Goal: Task Accomplishment & Management: Use online tool/utility

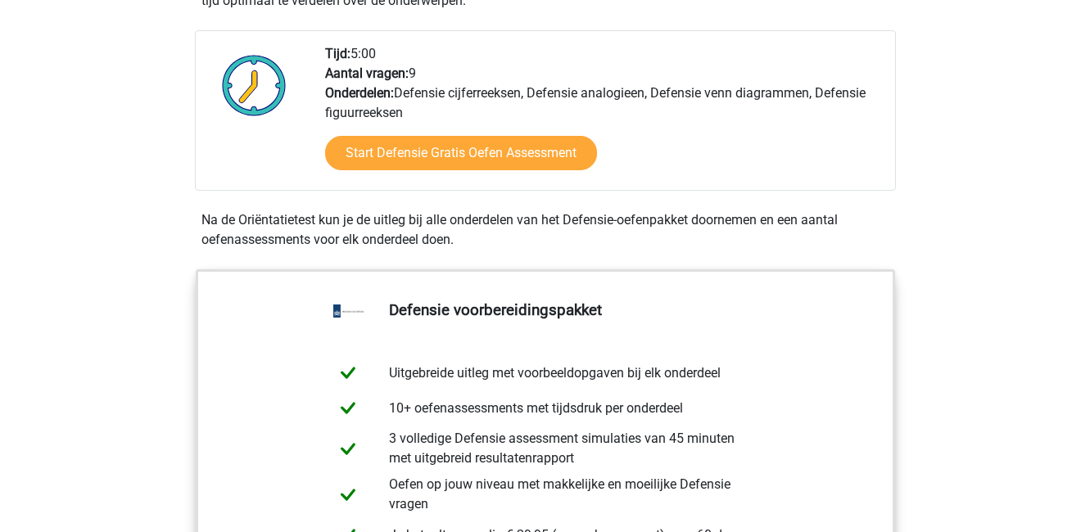
scroll to position [568, 0]
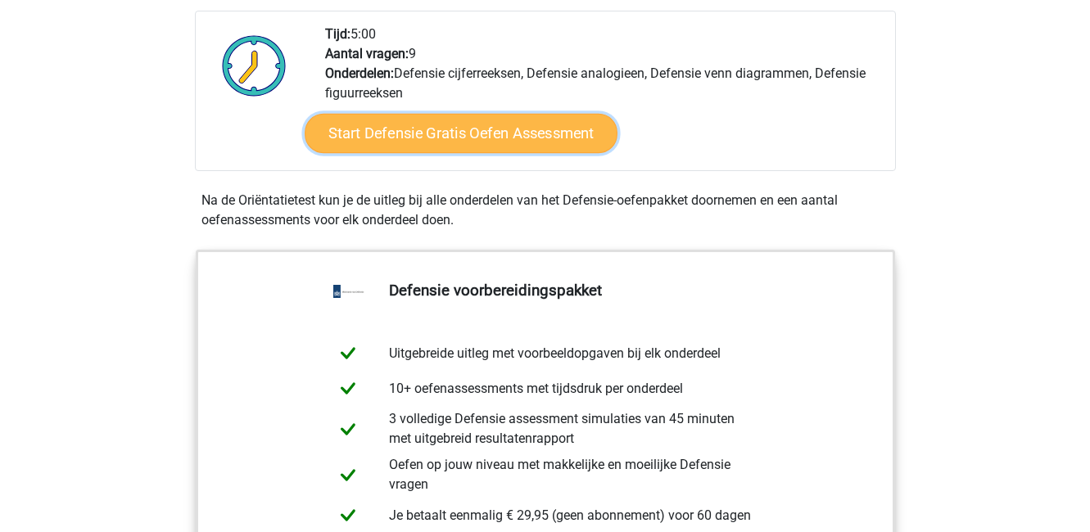
click at [382, 139] on link "Start Defensie Gratis Oefen Assessment" at bounding box center [461, 133] width 313 height 39
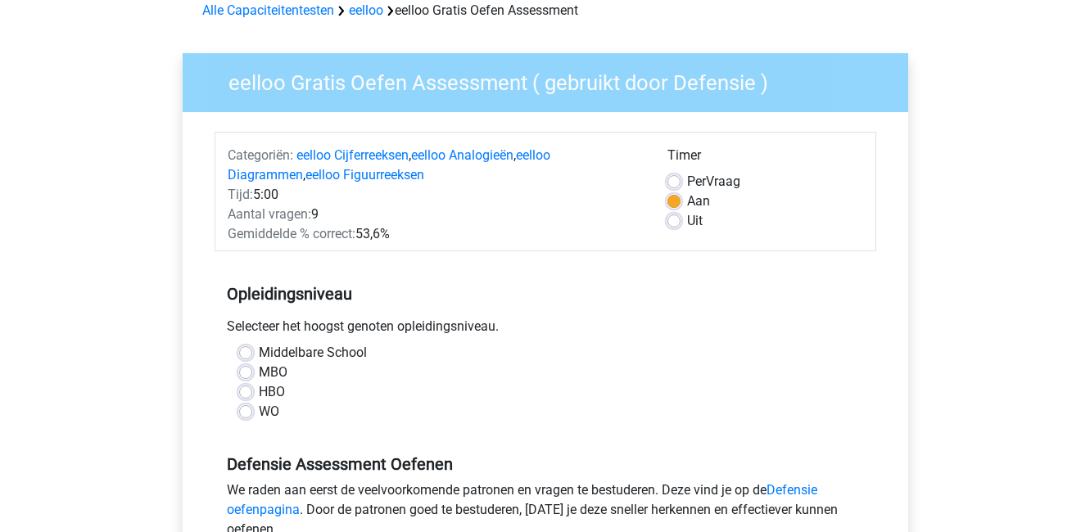
scroll to position [140, 0]
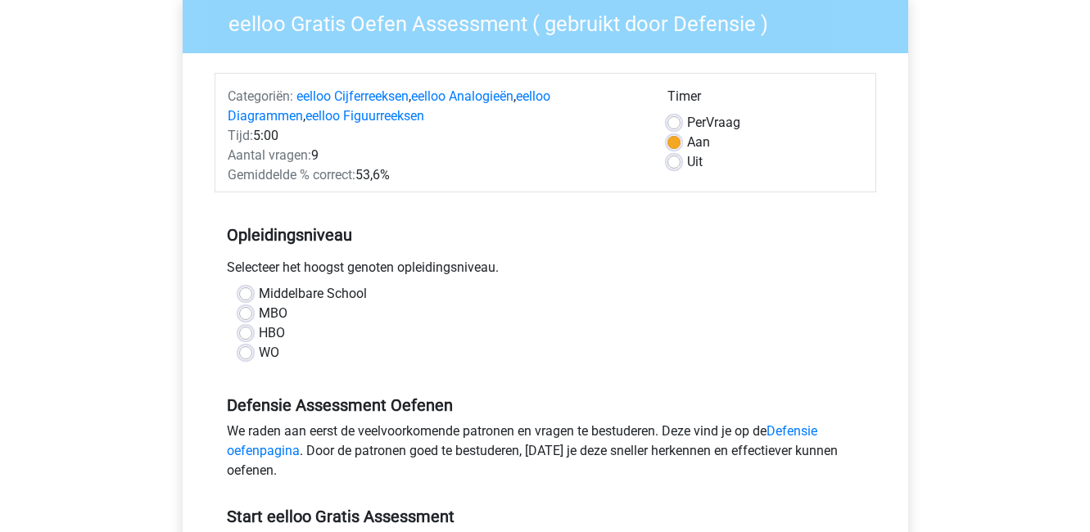
click at [259, 337] on label "HBO" at bounding box center [272, 333] width 26 height 20
click at [246, 337] on input "HBO" at bounding box center [245, 331] width 13 height 16
radio input "true"
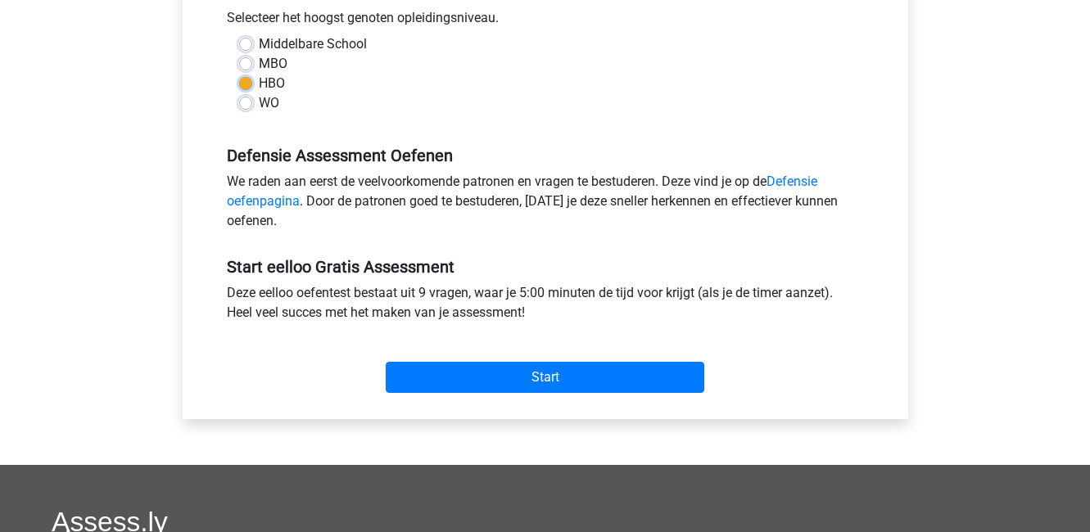
scroll to position [392, 0]
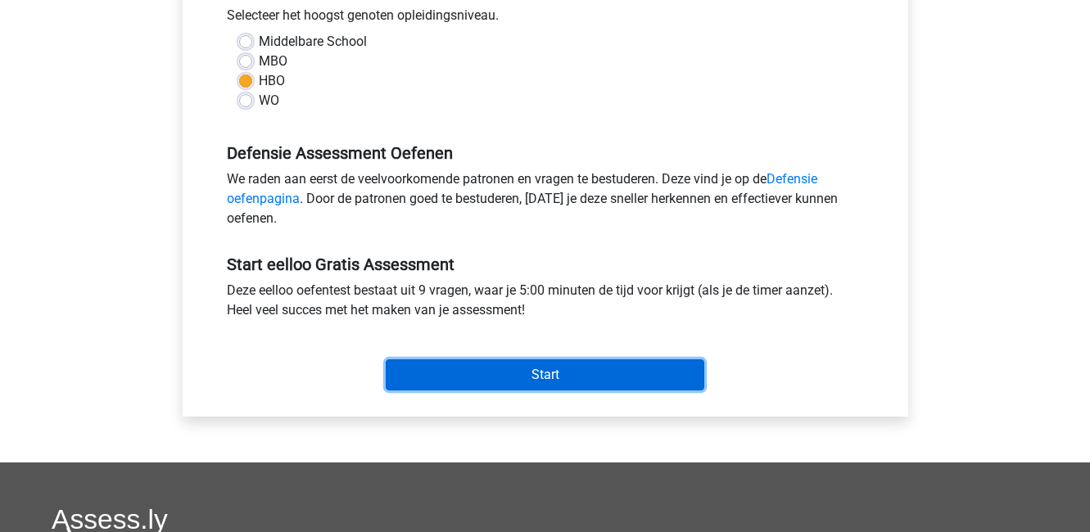
click at [522, 374] on input "Start" at bounding box center [545, 374] width 319 height 31
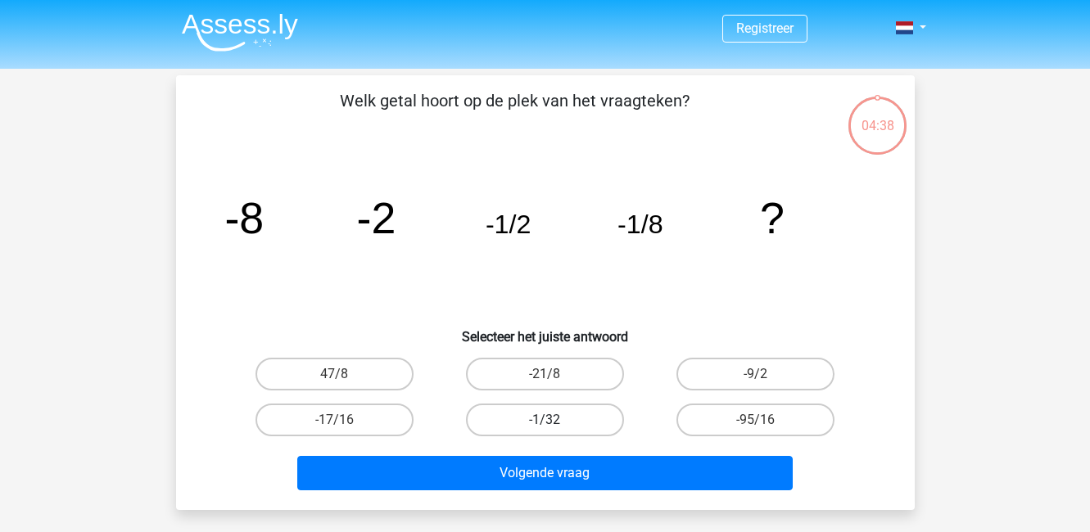
click at [563, 418] on label "-1/32" at bounding box center [545, 420] width 158 height 33
click at [555, 420] on input "-1/32" at bounding box center [549, 425] width 11 height 11
radio input "true"
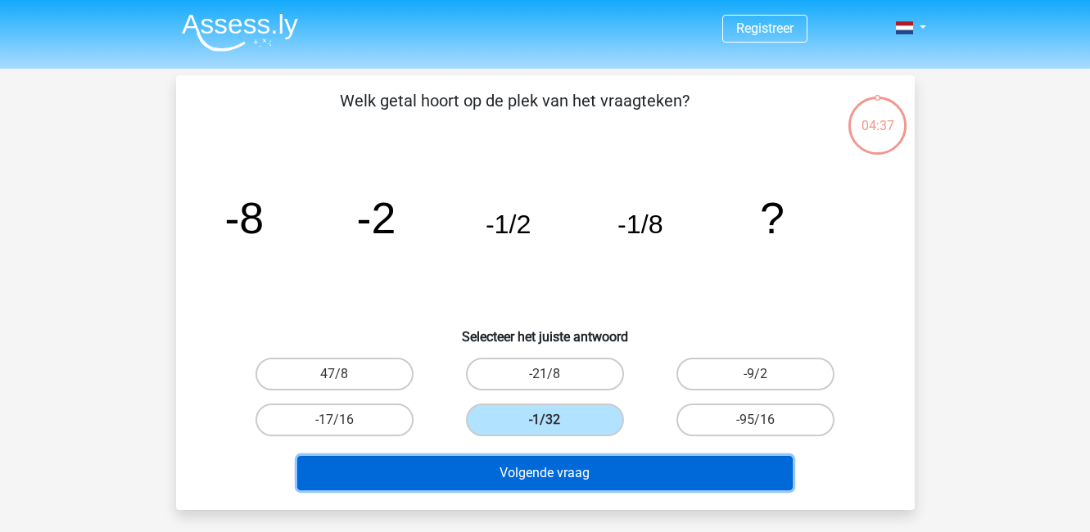
click at [604, 470] on button "Volgende vraag" at bounding box center [544, 473] width 495 height 34
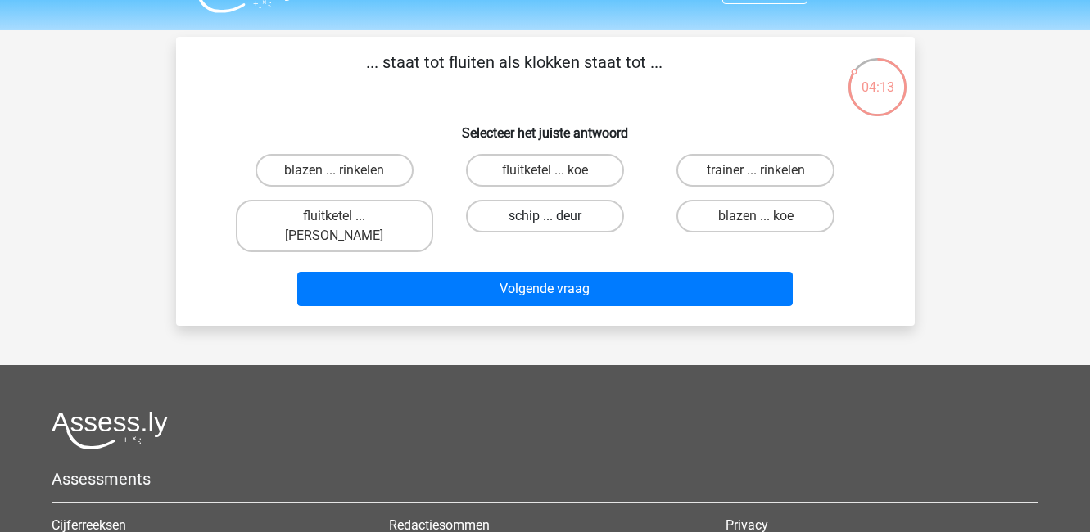
scroll to position [36, 0]
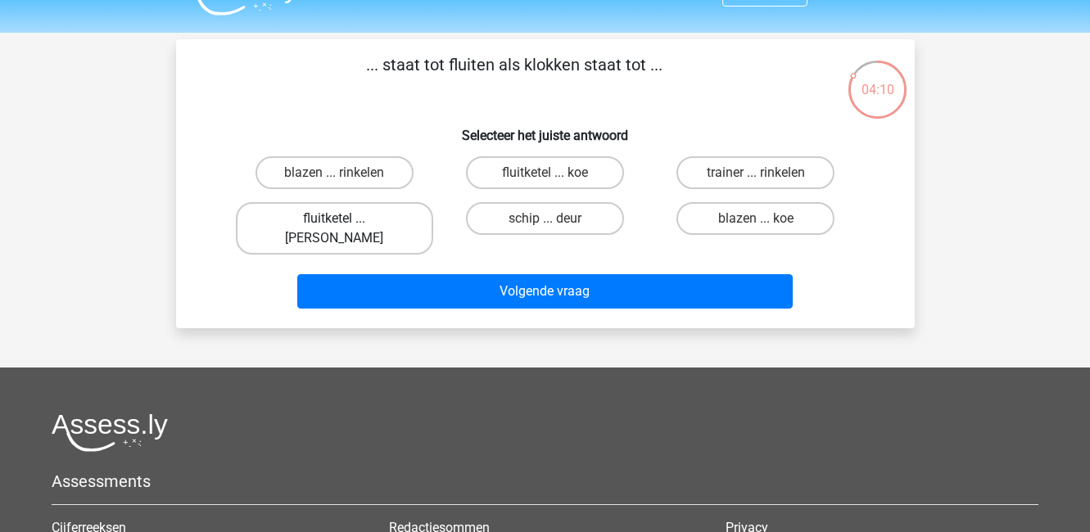
click at [391, 224] on label "fluitketel ... luiden" at bounding box center [334, 228] width 197 height 52
click at [345, 224] on input "fluitketel ... luiden" at bounding box center [339, 224] width 11 height 11
radio input "true"
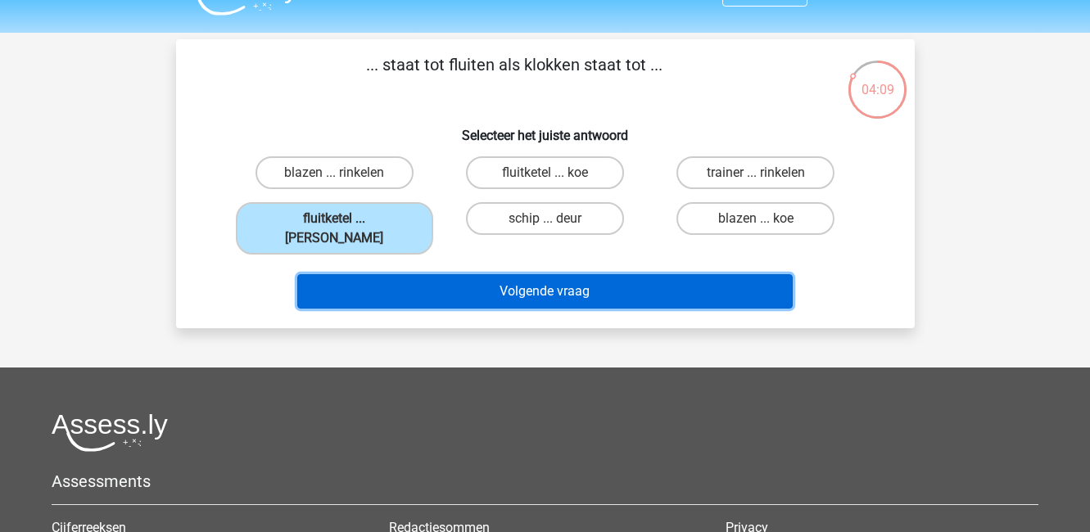
click at [431, 279] on button "Volgende vraag" at bounding box center [544, 291] width 495 height 34
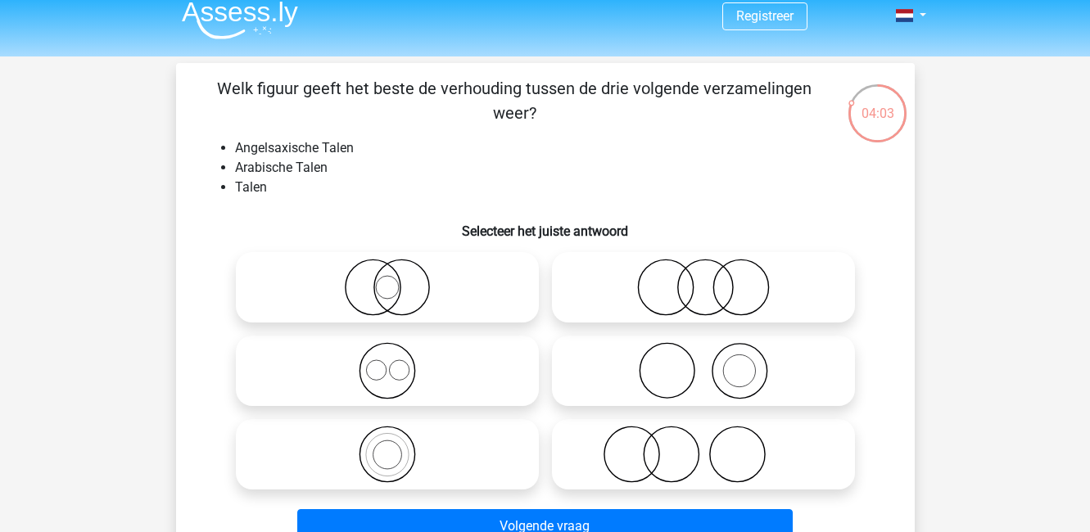
scroll to position [40, 0]
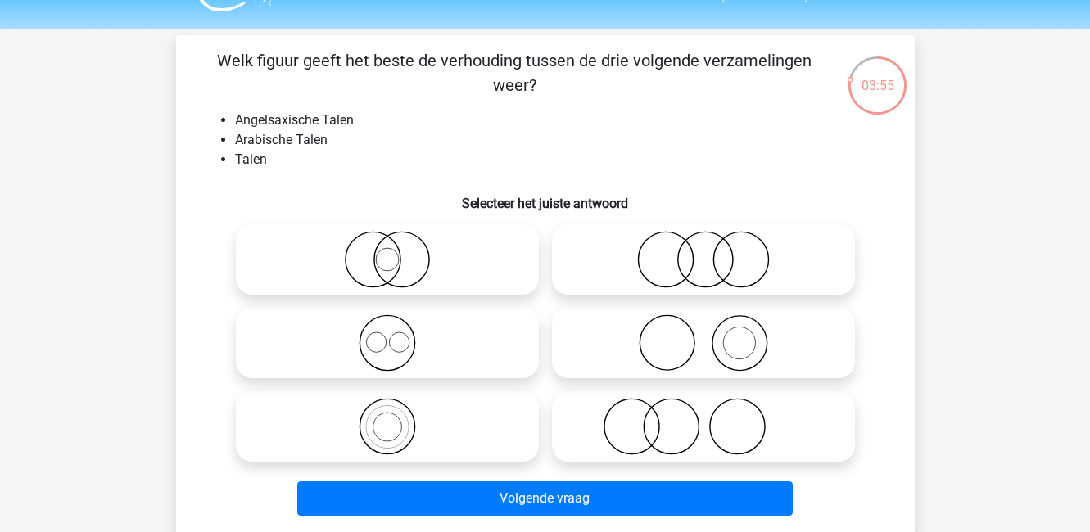
click at [404, 265] on icon at bounding box center [387, 259] width 290 height 57
click at [398, 251] on input "radio" at bounding box center [392, 246] width 11 height 11
radio input "true"
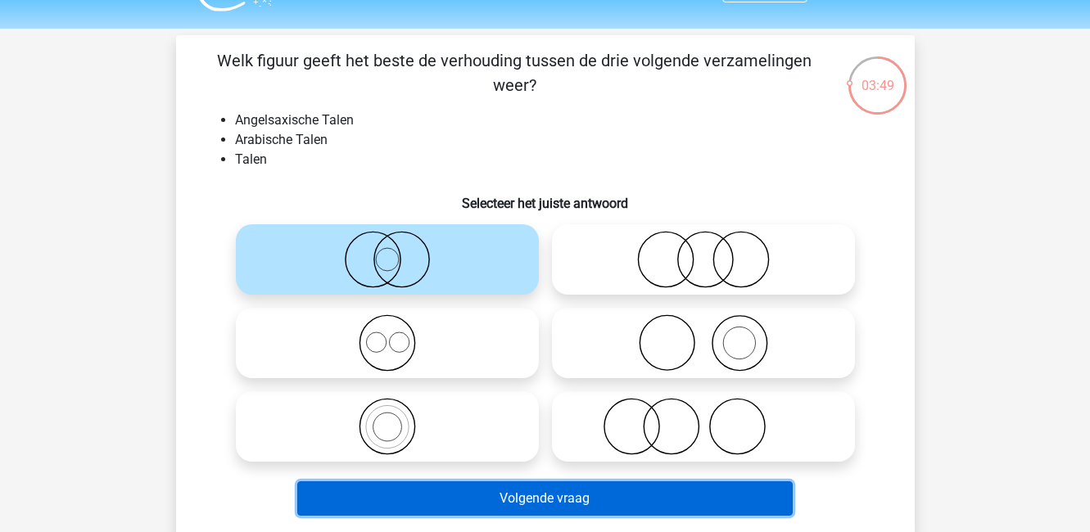
click at [508, 499] on button "Volgende vraag" at bounding box center [544, 498] width 495 height 34
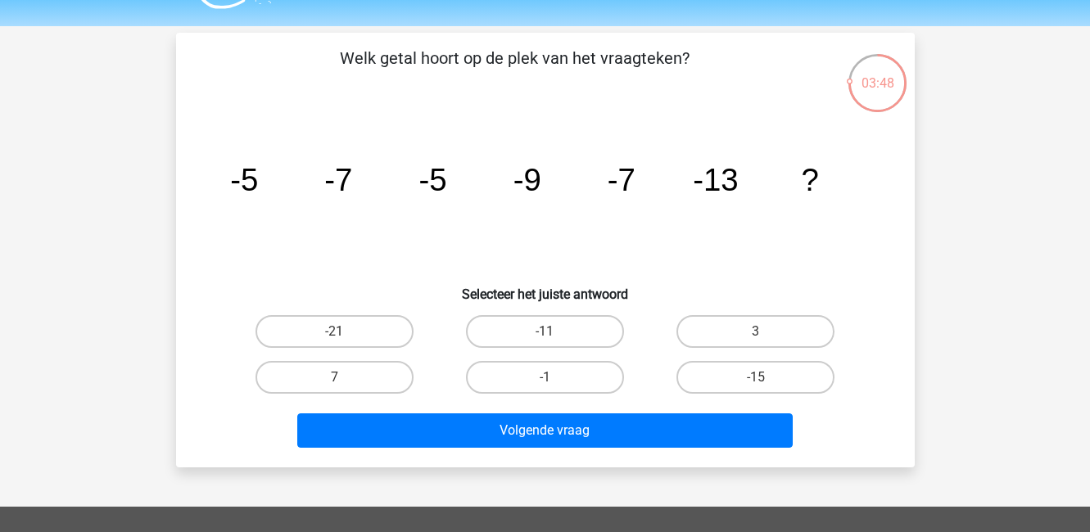
scroll to position [42, 0]
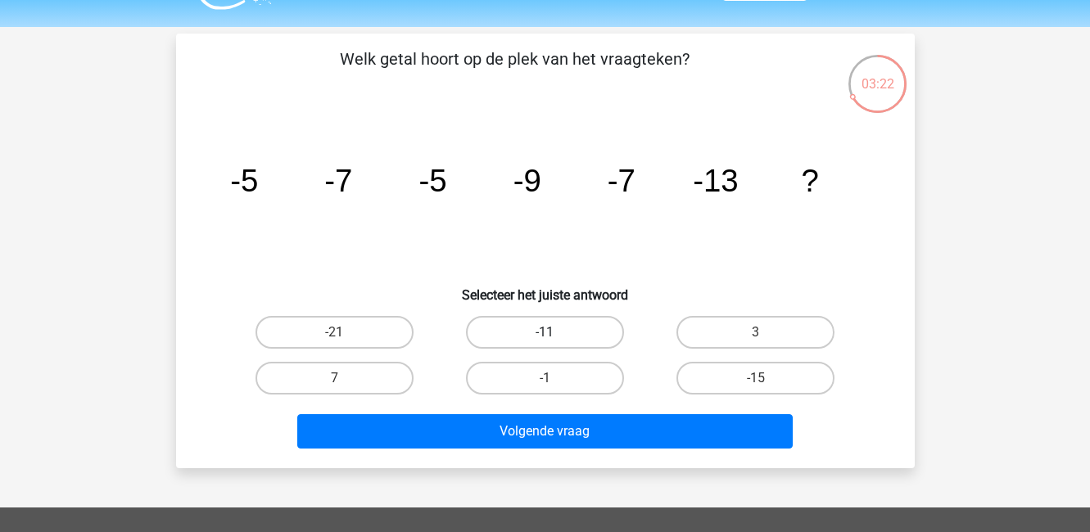
click at [561, 326] on label "-11" at bounding box center [545, 332] width 158 height 33
click at [555, 332] on input "-11" at bounding box center [549, 337] width 11 height 11
radio input "true"
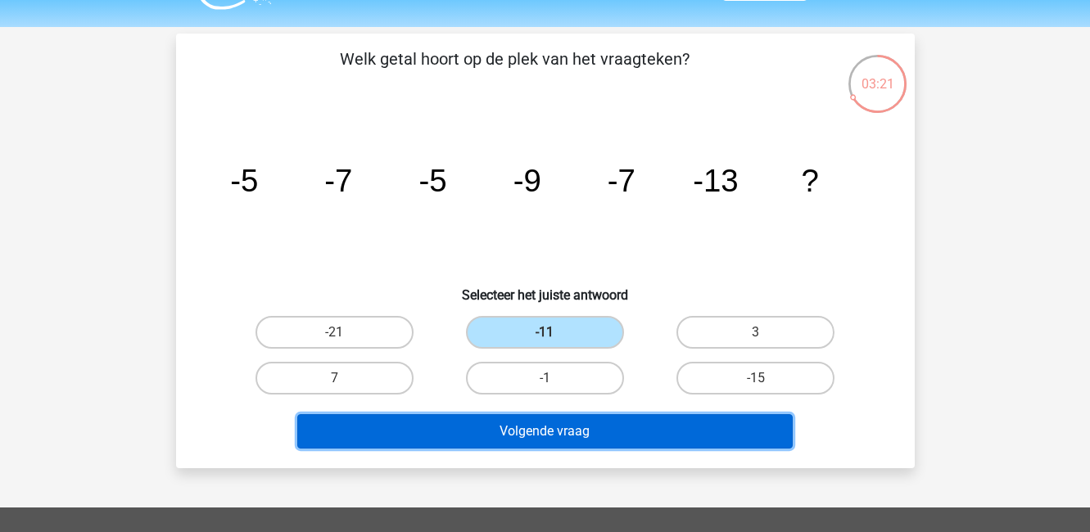
click at [635, 436] on button "Volgende vraag" at bounding box center [544, 431] width 495 height 34
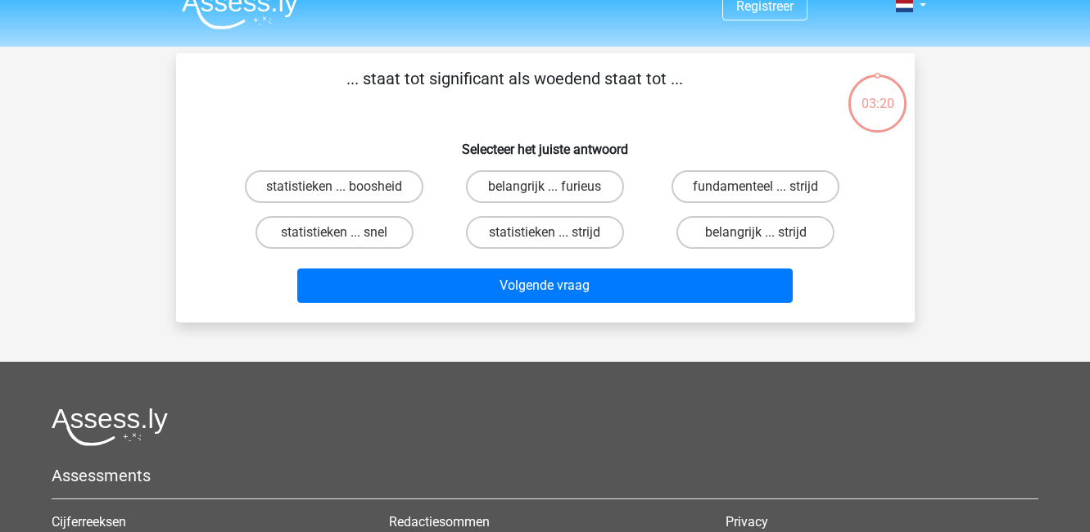
scroll to position [0, 0]
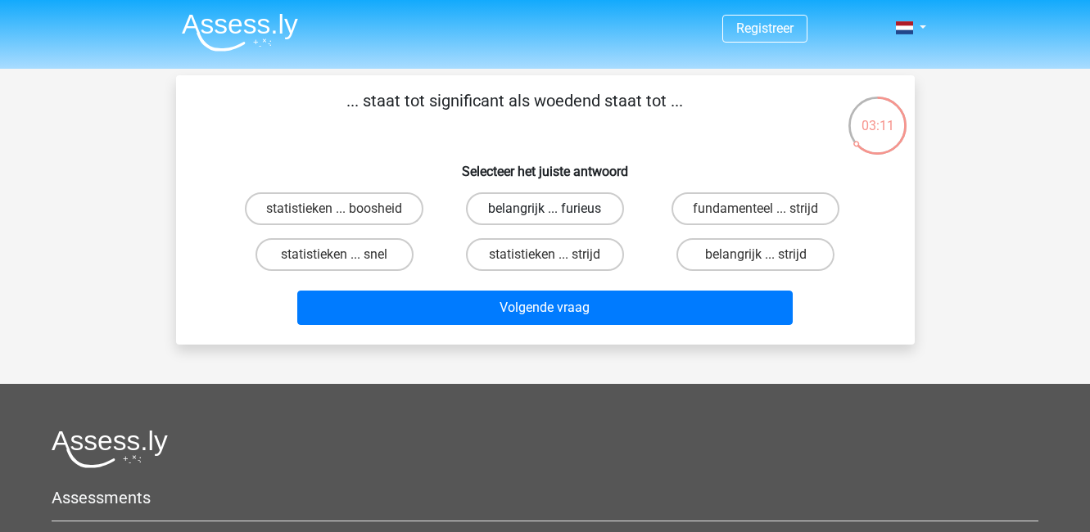
click at [598, 212] on label "belangrijk ... furieus" at bounding box center [545, 208] width 158 height 33
click at [555, 212] on input "belangrijk ... furieus" at bounding box center [549, 214] width 11 height 11
radio input "true"
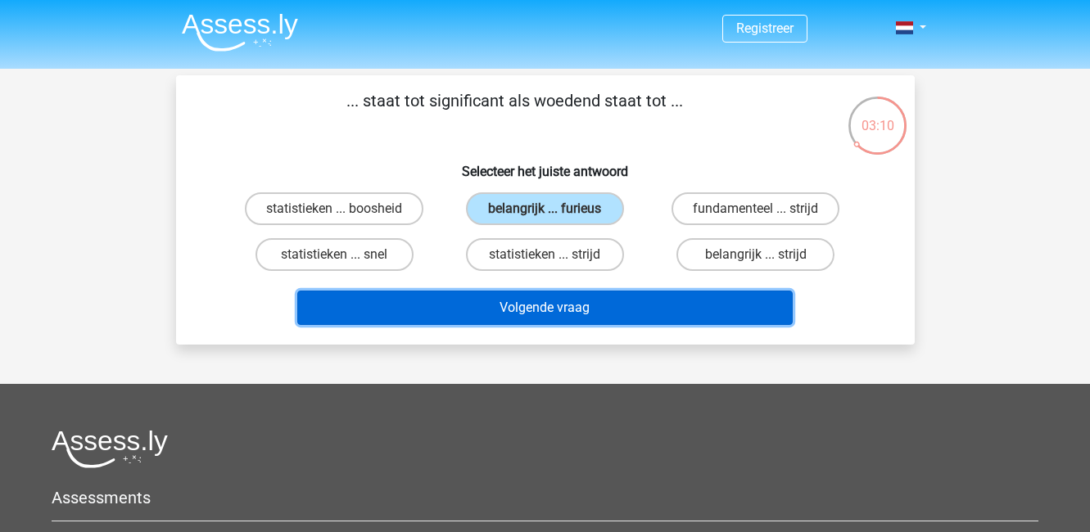
click at [608, 319] on button "Volgende vraag" at bounding box center [544, 308] width 495 height 34
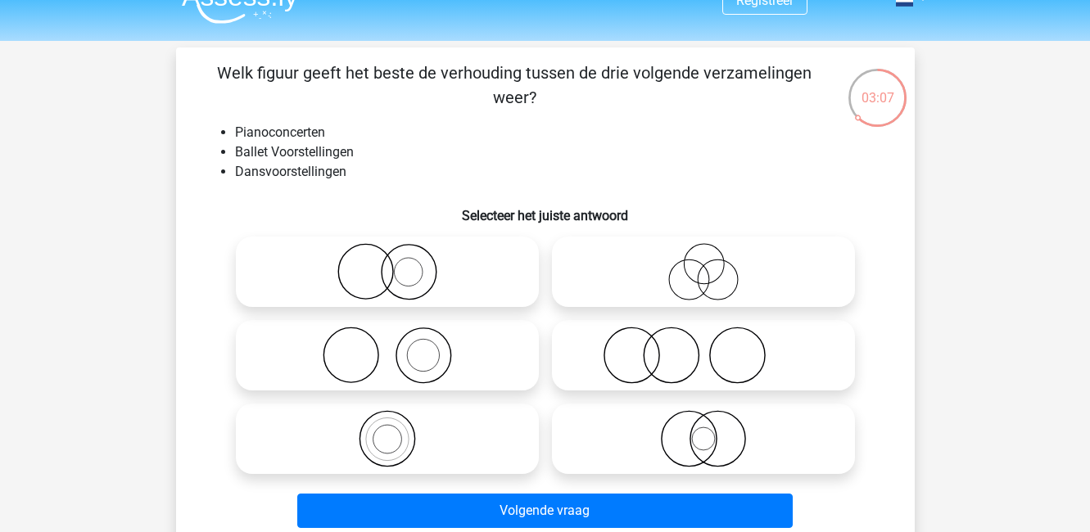
scroll to position [26, 0]
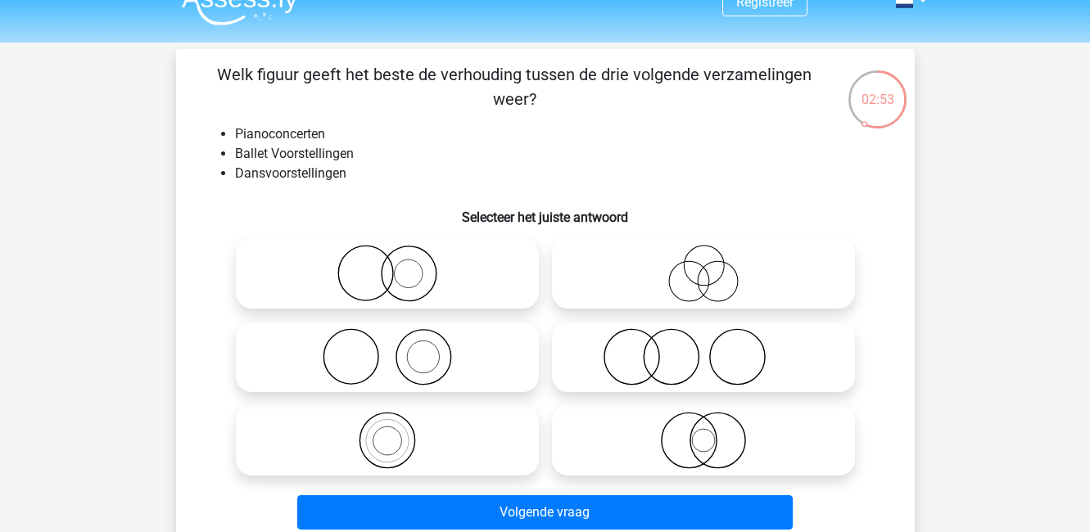
click at [667, 351] on icon at bounding box center [703, 356] width 290 height 57
click at [703, 349] on input "radio" at bounding box center [708, 343] width 11 height 11
radio input "true"
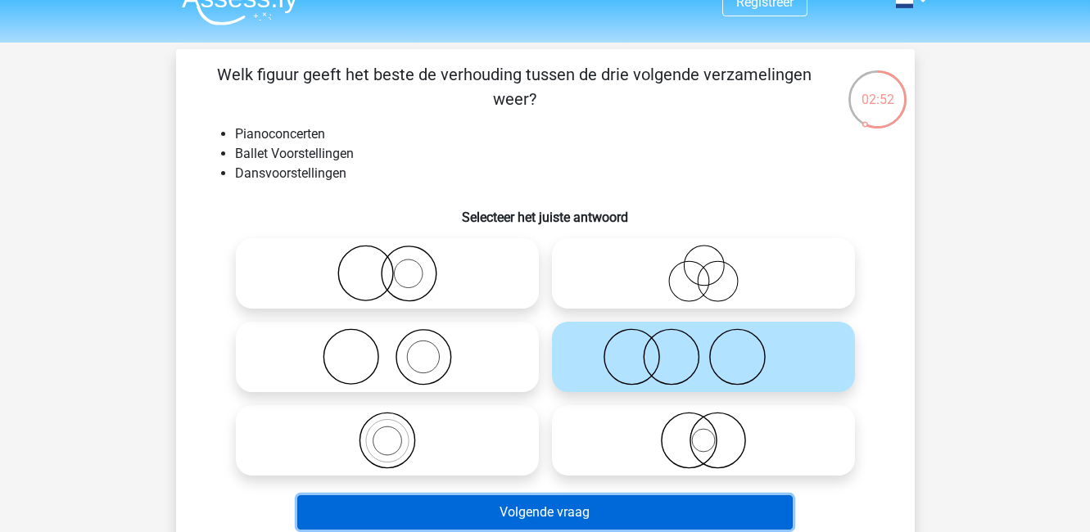
click at [669, 505] on button "Volgende vraag" at bounding box center [544, 512] width 495 height 34
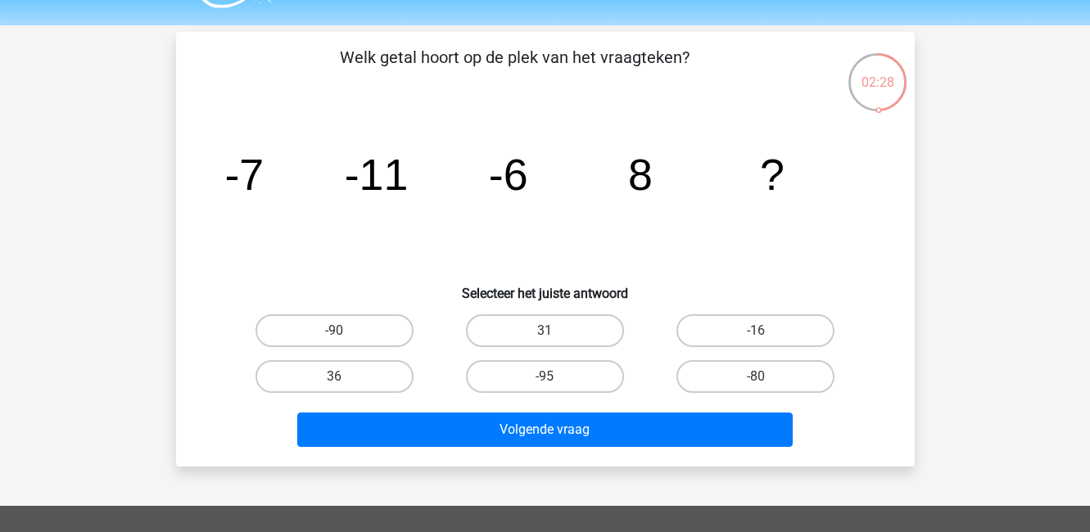
scroll to position [39, 0]
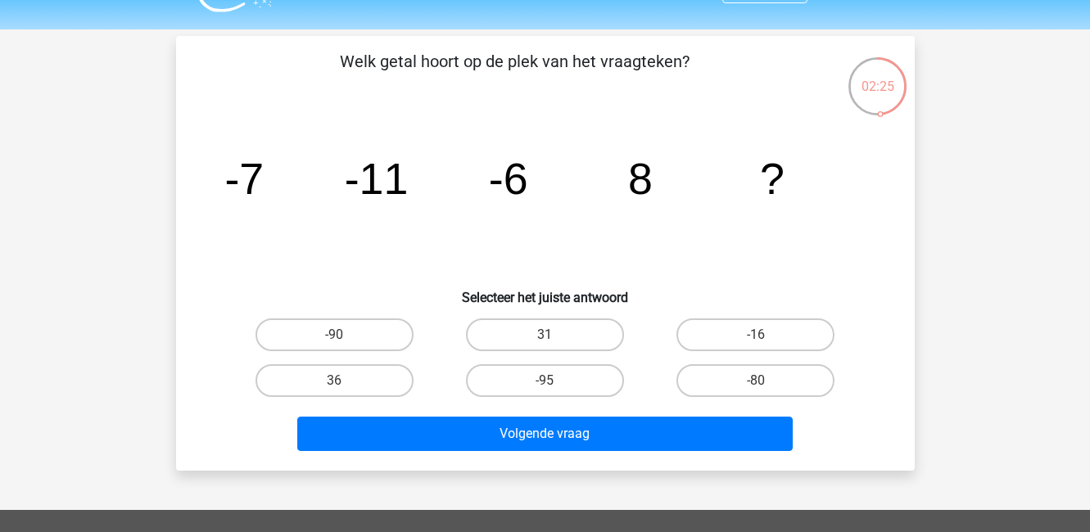
click at [327, 52] on p "Welk getal hoort op de plek van het vraagteken?" at bounding box center [514, 73] width 625 height 49
click at [582, 324] on label "31" at bounding box center [545, 335] width 158 height 33
click at [555, 335] on input "31" at bounding box center [549, 340] width 11 height 11
radio input "true"
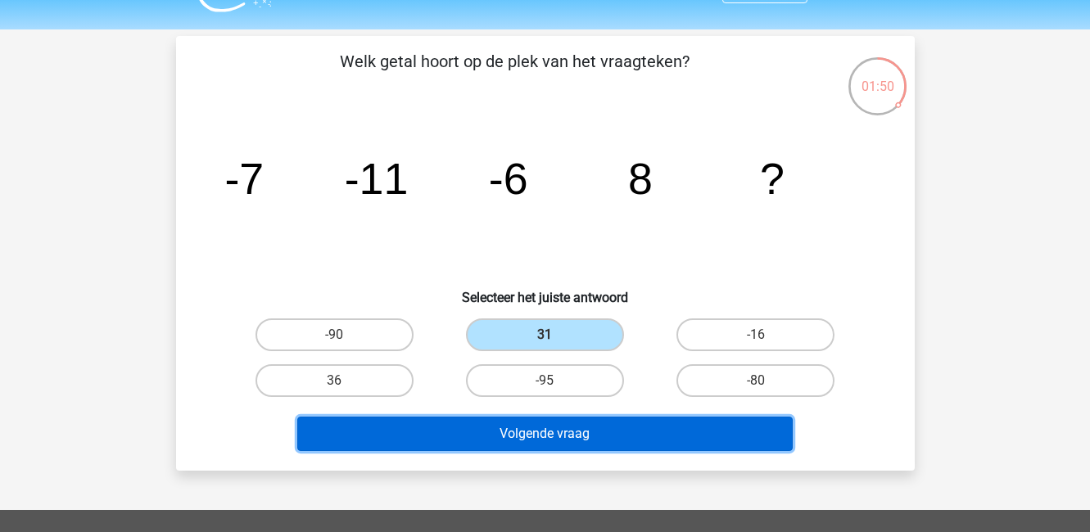
click at [590, 426] on button "Volgende vraag" at bounding box center [544, 434] width 495 height 34
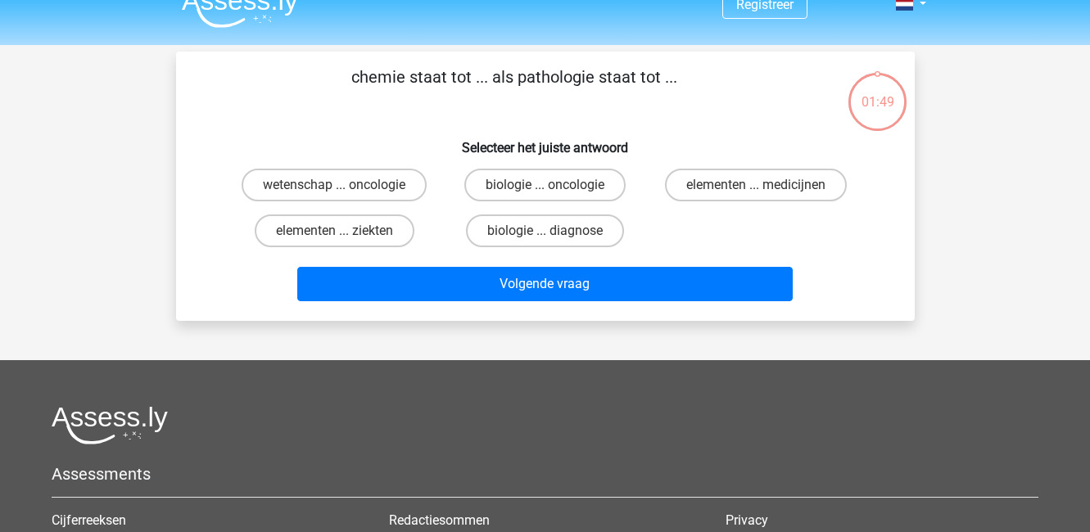
scroll to position [23, 0]
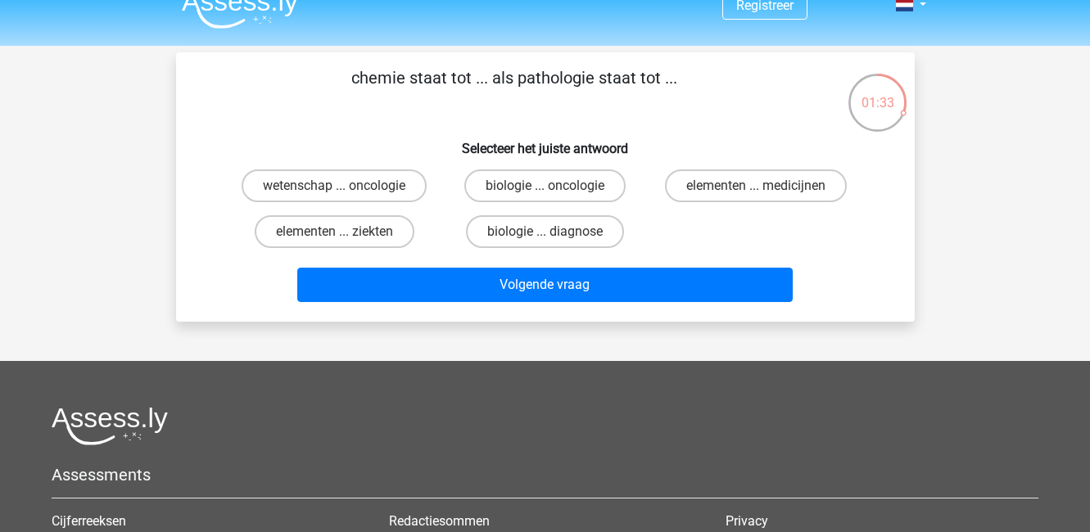
drag, startPoint x: 594, startPoint y: 232, endPoint x: 719, endPoint y: 217, distance: 125.3
click at [719, 217] on div "wetenschap ... oncologie biologie ... oncologie elementen ... medicijnen elemen…" at bounding box center [545, 209] width 632 height 92
click at [757, 181] on label "elementen ... medicijnen" at bounding box center [756, 185] width 182 height 33
click at [757, 186] on input "elementen ... medicijnen" at bounding box center [761, 191] width 11 height 11
radio input "true"
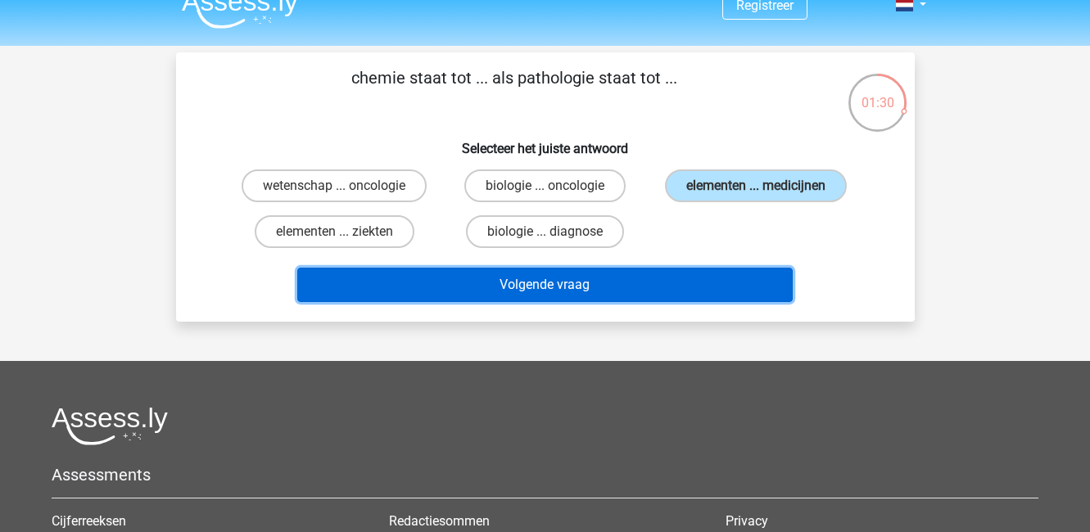
click at [715, 287] on button "Volgende vraag" at bounding box center [544, 285] width 495 height 34
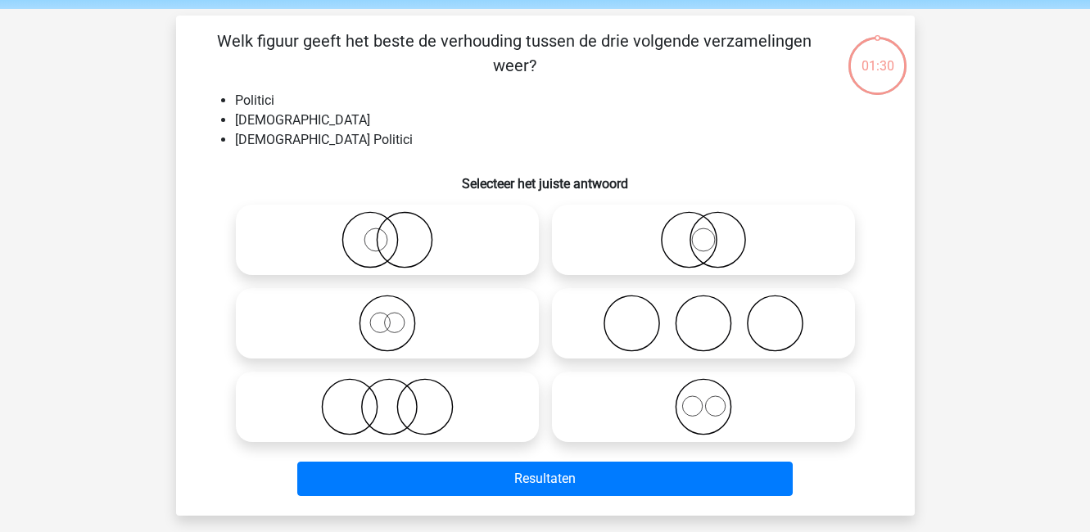
scroll to position [54, 0]
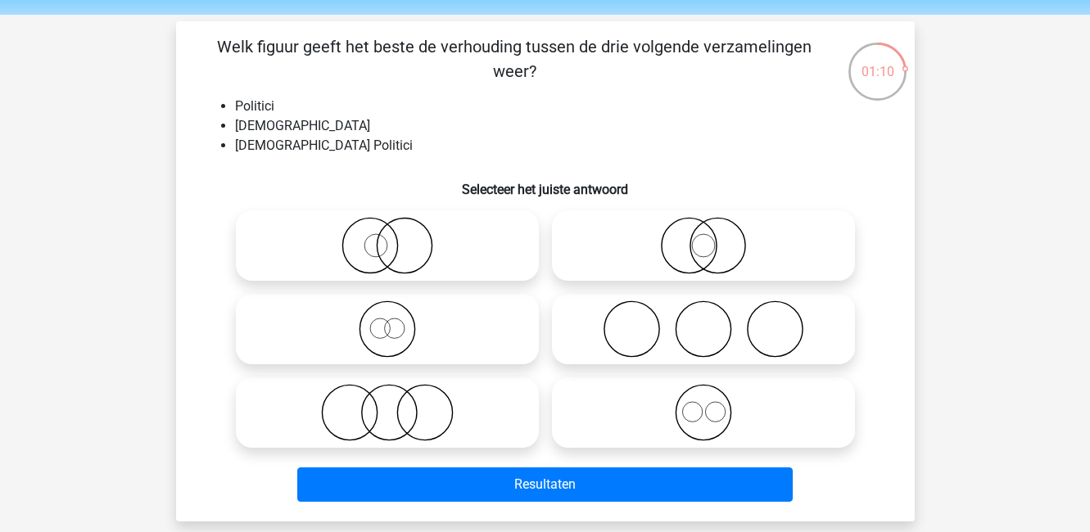
click at [481, 273] on icon at bounding box center [387, 245] width 290 height 57
click at [398, 237] on input "radio" at bounding box center [392, 232] width 11 height 11
radio input "true"
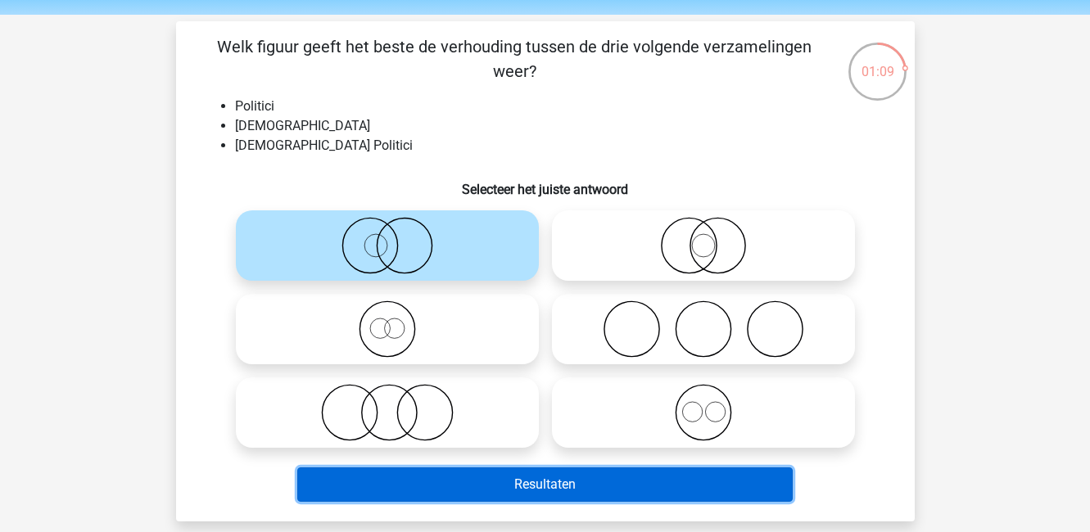
click at [592, 473] on button "Resultaten" at bounding box center [544, 485] width 495 height 34
